Goal: Information Seeking & Learning: Learn about a topic

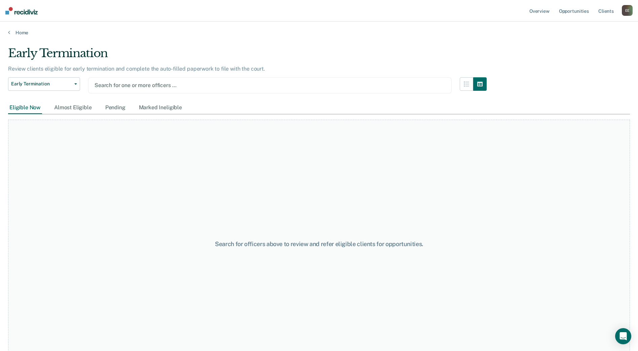
click at [626, 9] on div "E E" at bounding box center [627, 10] width 11 height 11
click at [393, 55] on div "Early Termination" at bounding box center [247, 55] width 478 height 19
click at [75, 84] on icon "button" at bounding box center [75, 83] width 3 height 1
click at [572, 14] on link "Opportunities" at bounding box center [573, 11] width 33 height 22
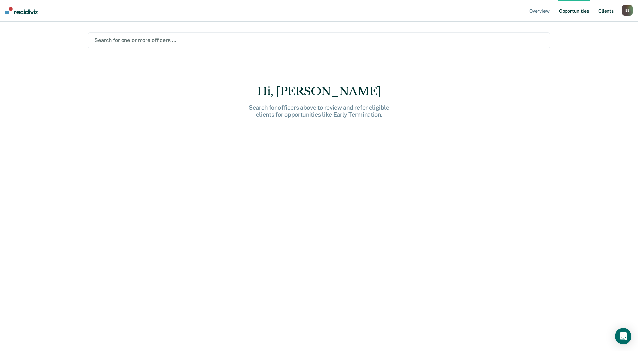
click at [604, 11] on link "Client s" at bounding box center [606, 11] width 18 height 22
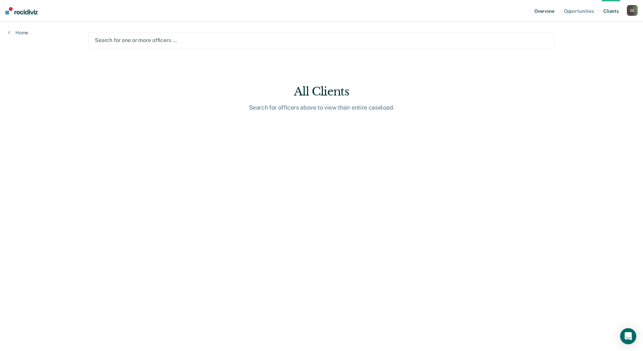
click at [540, 13] on link "Overview" at bounding box center [544, 11] width 23 height 22
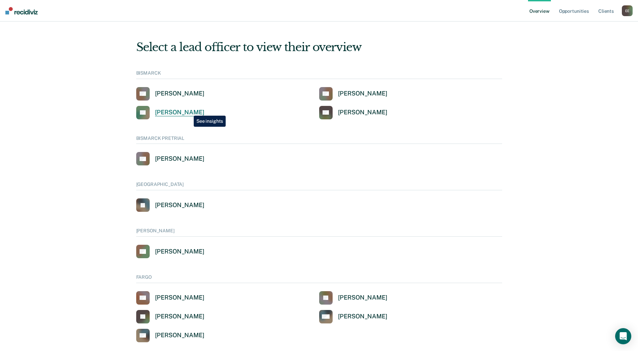
click at [189, 111] on div "Darin Ferderer" at bounding box center [179, 113] width 49 height 8
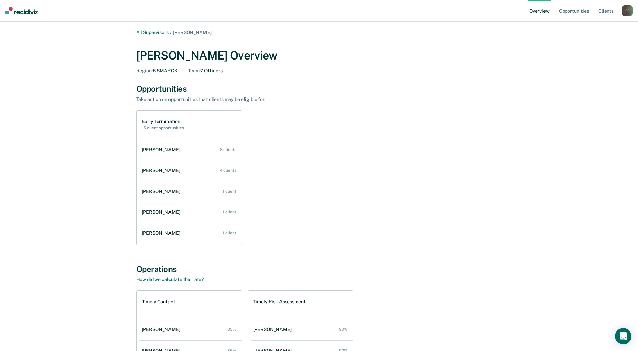
click at [160, 34] on link "All Supervisors" at bounding box center [152, 33] width 33 height 6
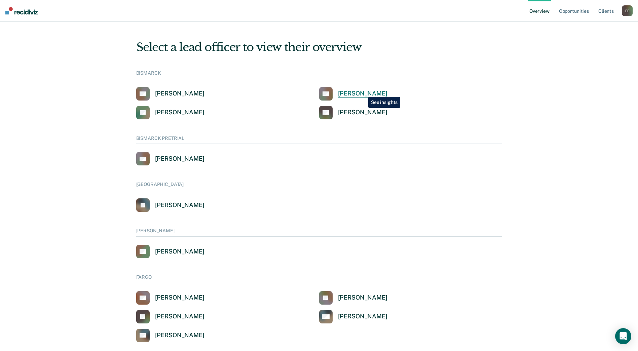
click at [363, 92] on div "Cathy Schweitzer" at bounding box center [362, 94] width 49 height 8
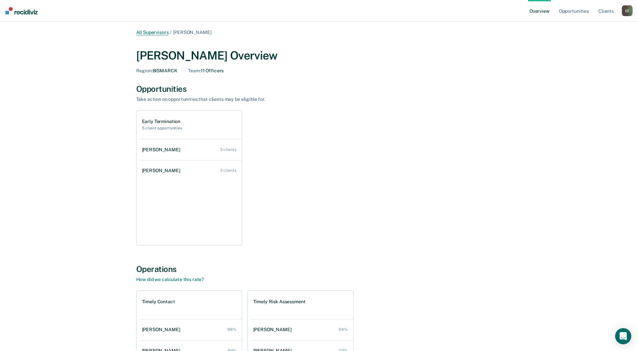
click at [154, 33] on link "All Supervisors" at bounding box center [152, 33] width 33 height 6
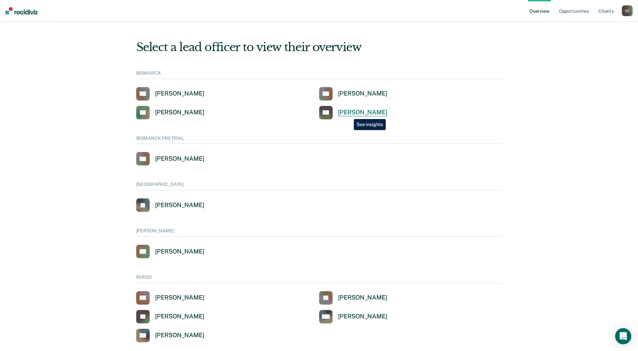
click at [349, 114] on div "Kevin Hagen" at bounding box center [362, 113] width 49 height 8
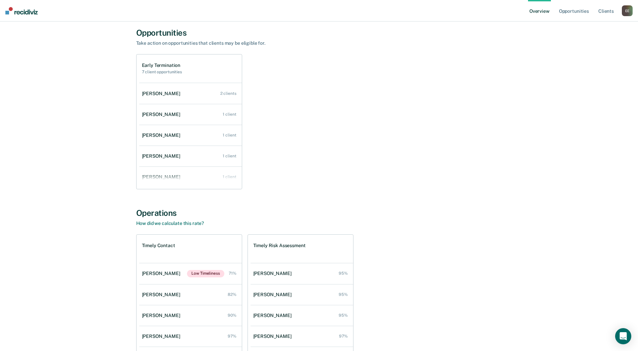
scroll to position [9, 0]
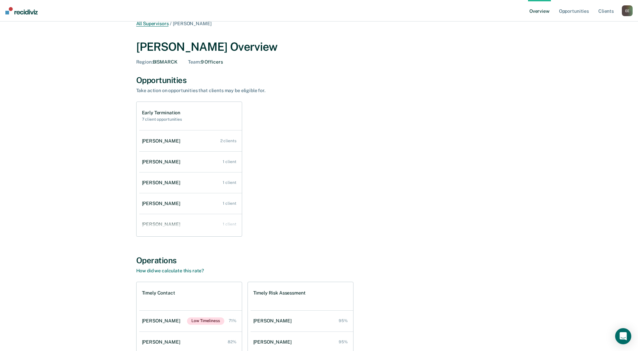
click at [160, 24] on link "All Supervisors" at bounding box center [152, 24] width 33 height 6
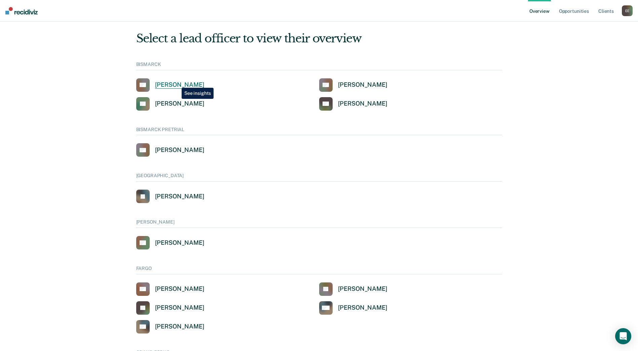
click at [176, 83] on div "Amber Auck" at bounding box center [179, 85] width 49 height 8
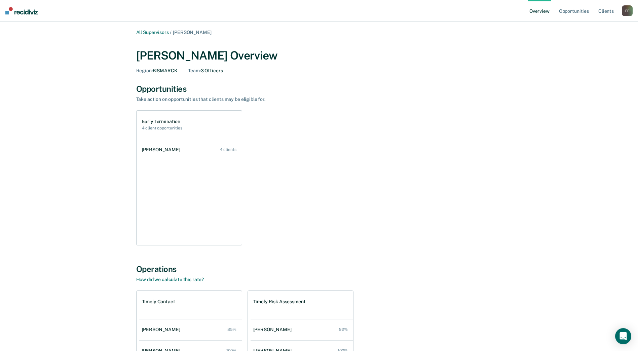
click at [164, 31] on link "All Supervisors" at bounding box center [152, 33] width 33 height 6
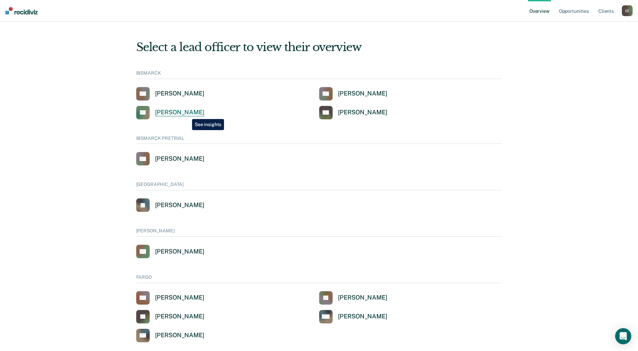
click at [187, 114] on div "Darin Ferderer" at bounding box center [179, 113] width 49 height 8
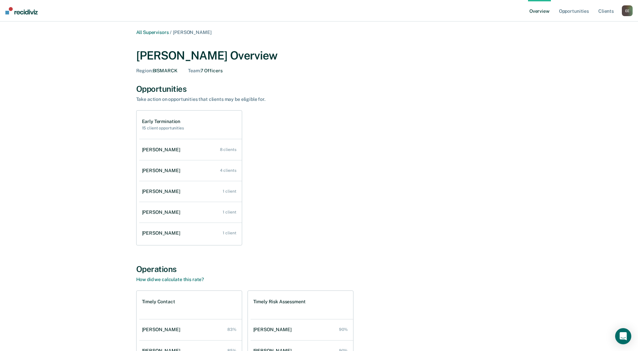
scroll to position [34, 0]
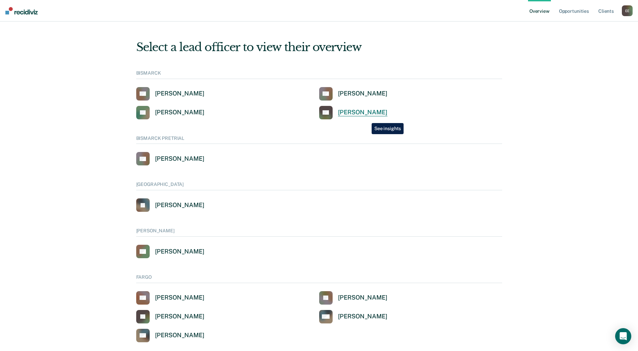
click at [366, 118] on link "KH [PERSON_NAME]" at bounding box center [353, 112] width 68 height 13
